Goal: Information Seeking & Learning: Learn about a topic

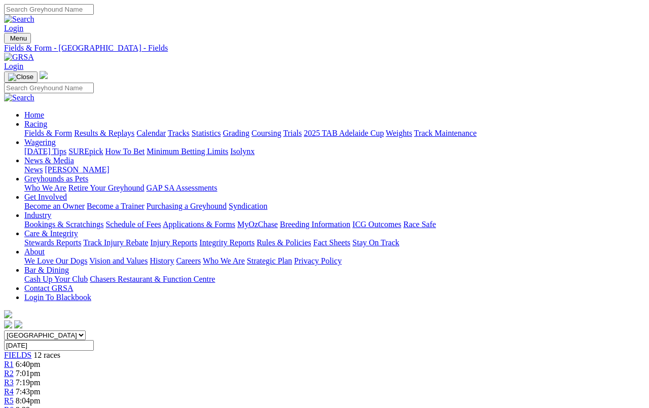
click at [41, 129] on link "Fields & Form" at bounding box center [48, 133] width 48 height 9
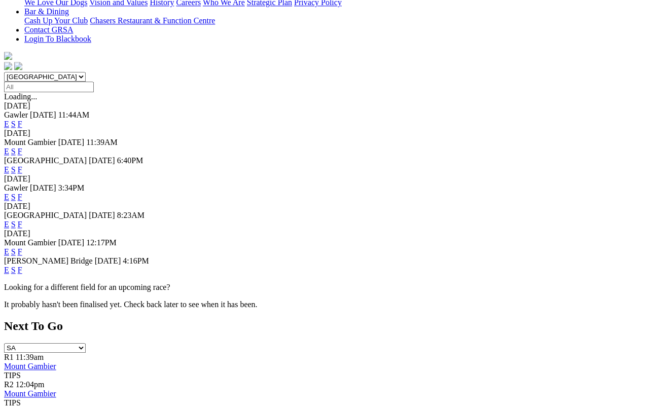
scroll to position [259, 0]
click at [22, 266] on link "F" at bounding box center [20, 270] width 5 height 9
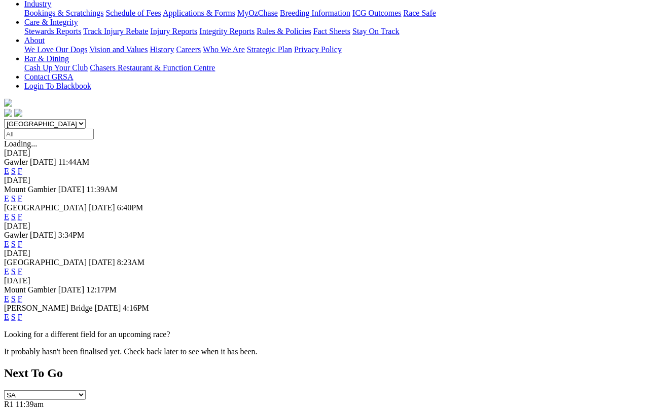
scroll to position [209, 0]
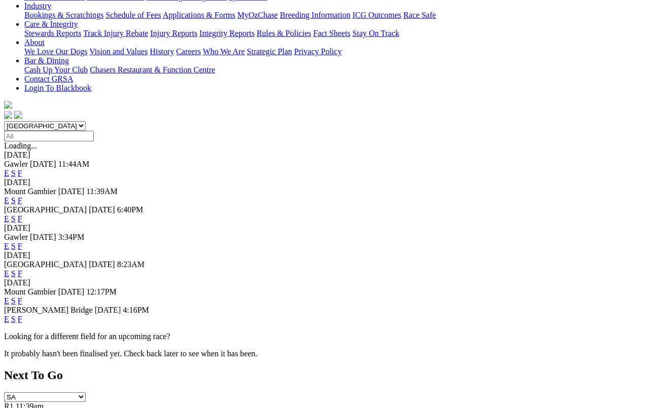
click at [22, 269] on link "F" at bounding box center [20, 273] width 5 height 9
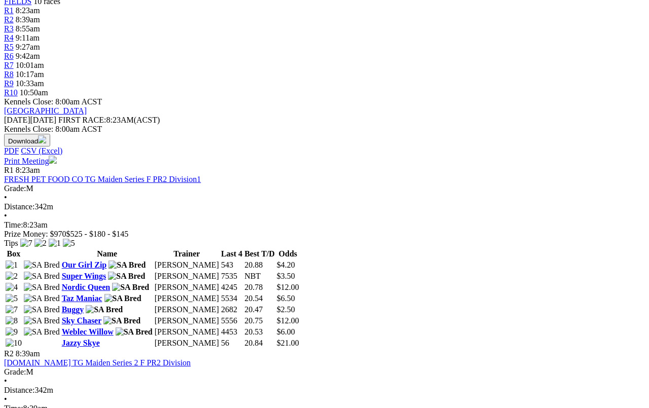
scroll to position [367, 3]
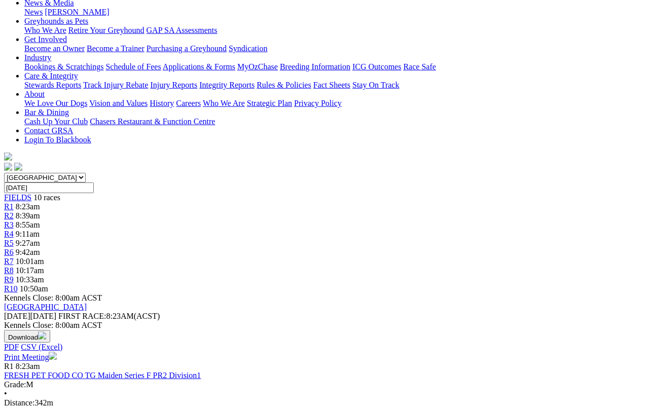
scroll to position [0, 3]
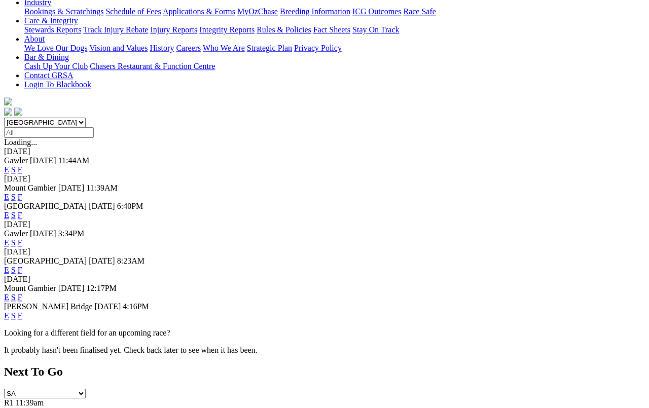
scroll to position [213, 0]
click at [22, 311] on link "F" at bounding box center [20, 315] width 5 height 9
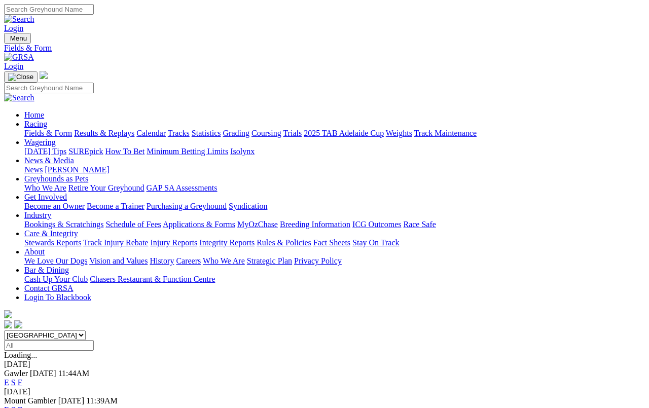
scroll to position [216, 0]
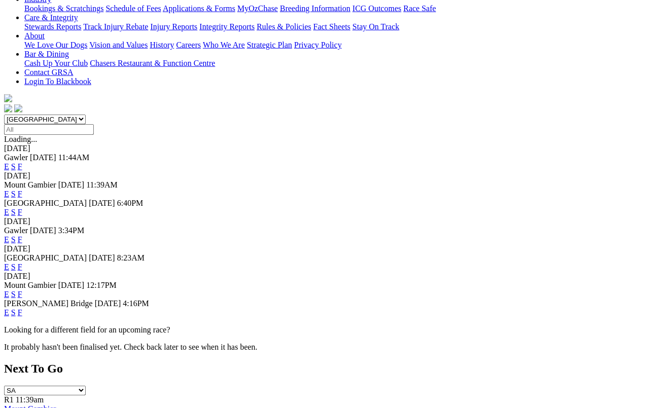
click at [22, 235] on link "F" at bounding box center [20, 239] width 5 height 9
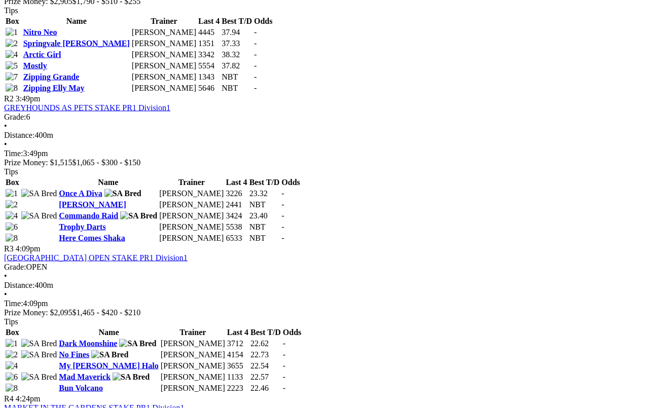
scroll to position [572, 3]
